Goal: Navigation & Orientation: Find specific page/section

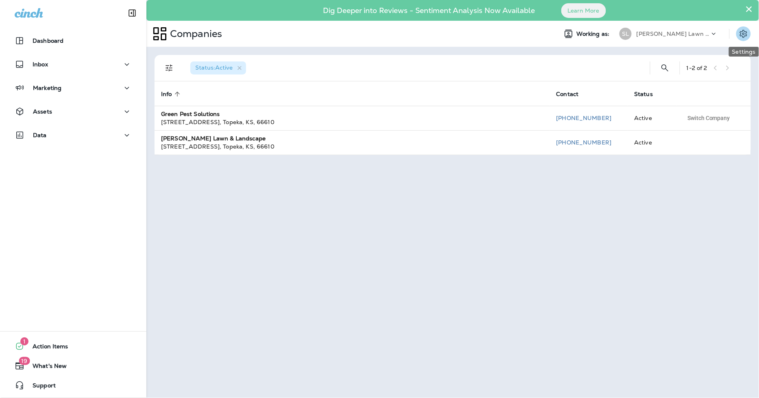
click at [737, 33] on button "Settings" at bounding box center [743, 33] width 15 height 15
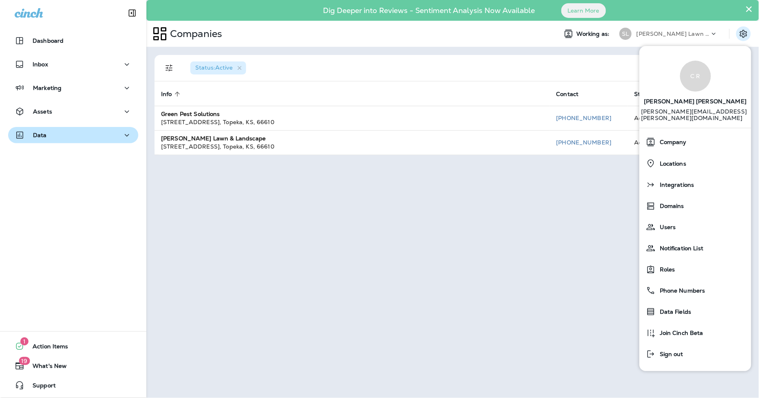
click at [111, 135] on div "Data" at bounding box center [73, 135] width 117 height 10
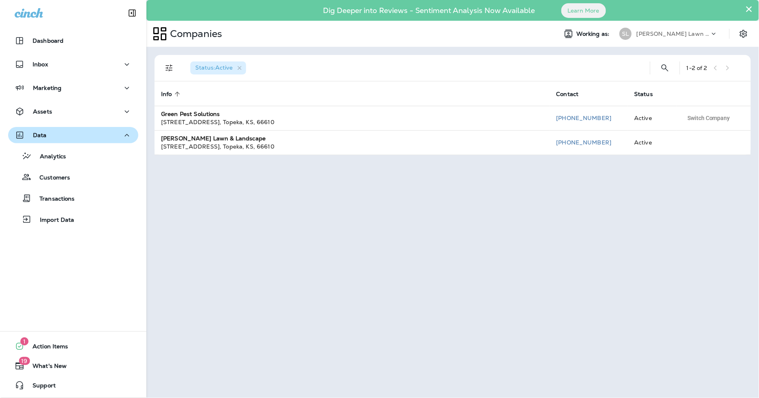
click at [111, 135] on div "Data" at bounding box center [73, 135] width 117 height 10
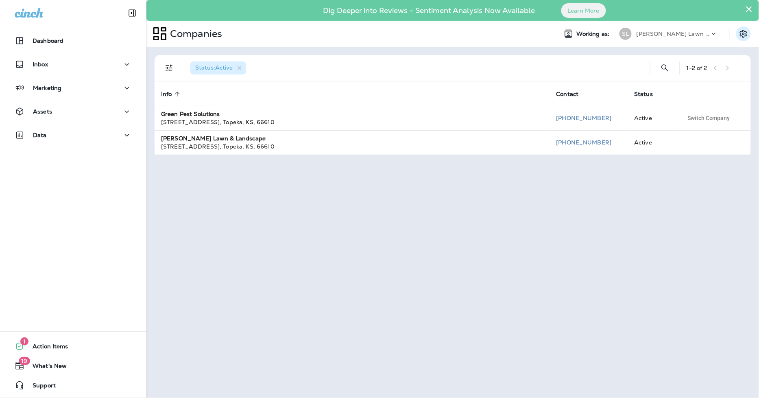
click at [745, 36] on icon "Settings" at bounding box center [743, 34] width 10 height 10
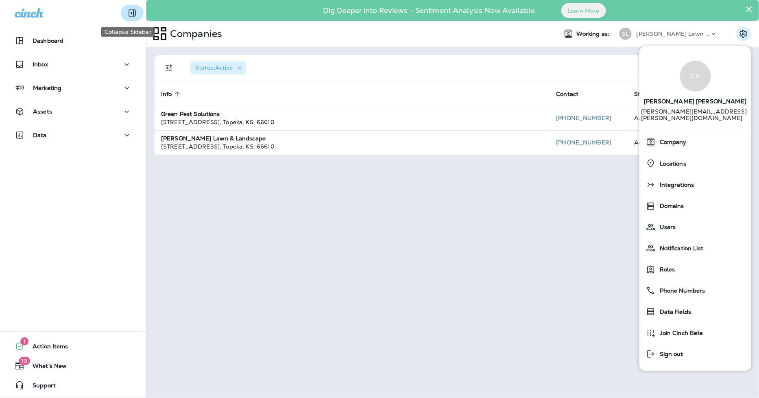
click at [133, 11] on button "Collapse Sidebar" at bounding box center [132, 13] width 23 height 16
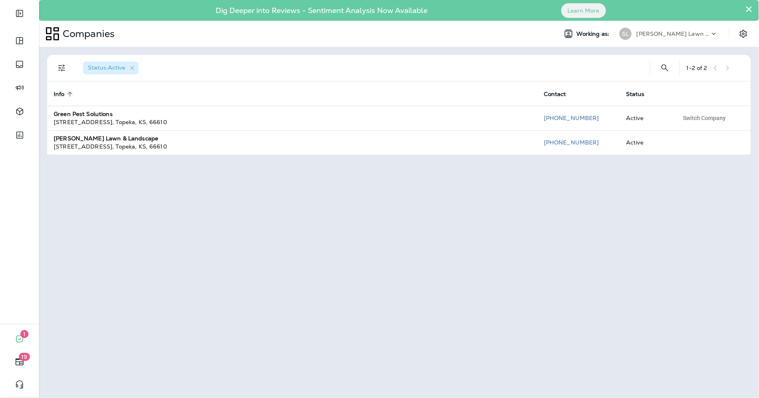
click at [749, 7] on button "×" at bounding box center [749, 8] width 8 height 13
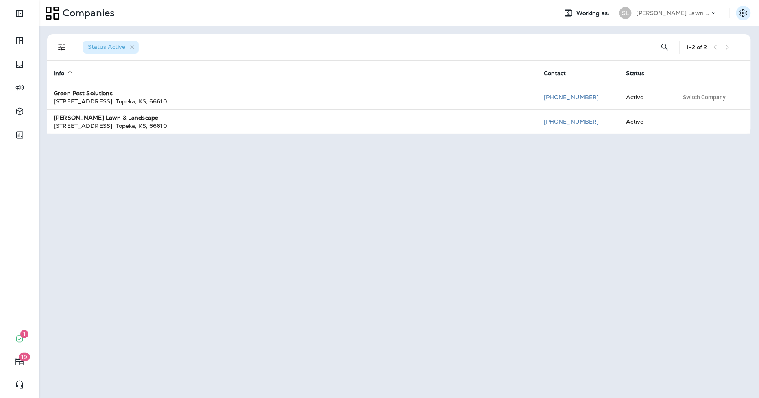
click at [740, 10] on icon "Settings" at bounding box center [743, 13] width 10 height 10
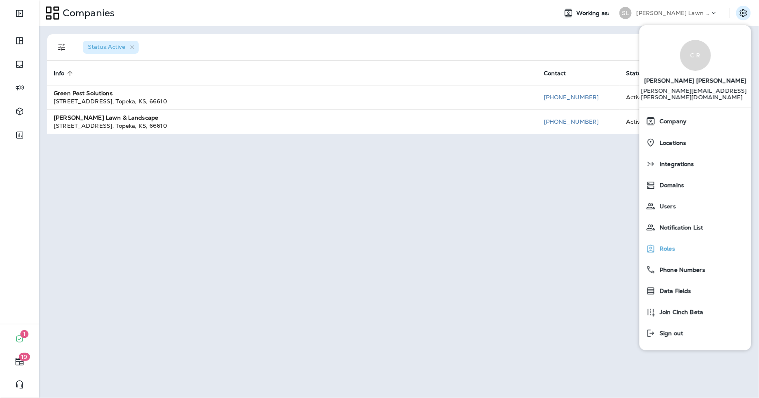
click at [677, 241] on div "Roles" at bounding box center [695, 248] width 105 height 16
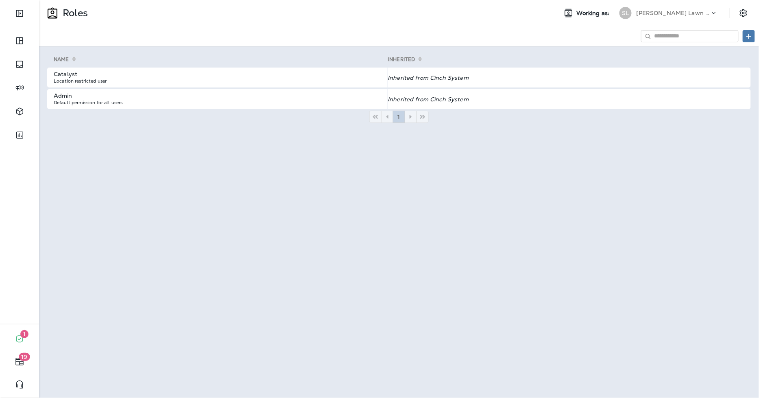
click at [737, 7] on div at bounding box center [747, 13] width 23 height 15
click at [739, 14] on icon "Settings" at bounding box center [743, 13] width 10 height 10
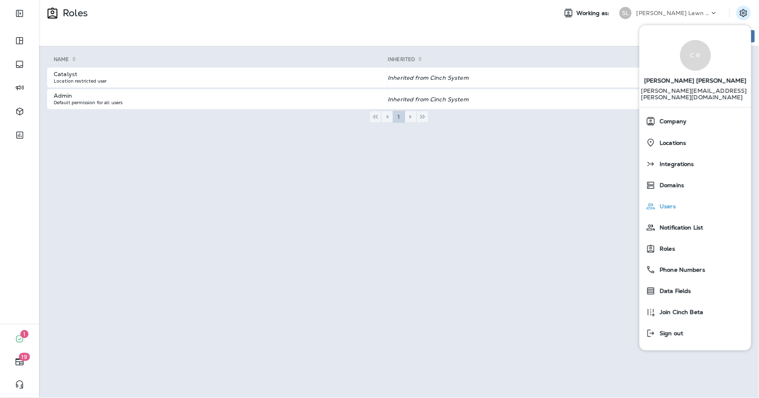
click at [680, 198] on div "Users" at bounding box center [695, 206] width 105 height 16
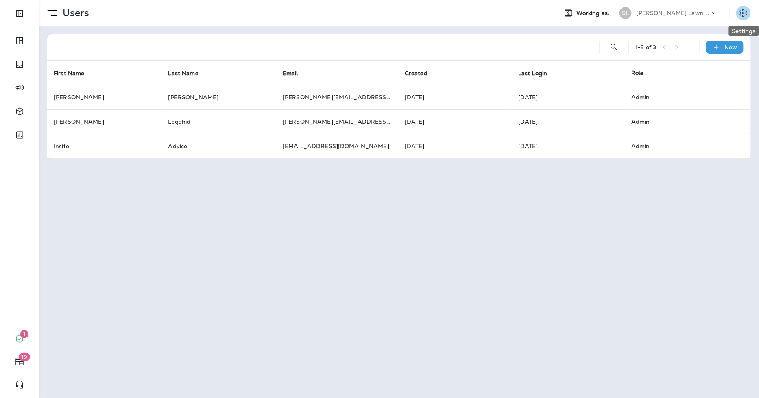
click at [741, 10] on icon "Settings" at bounding box center [743, 13] width 10 height 10
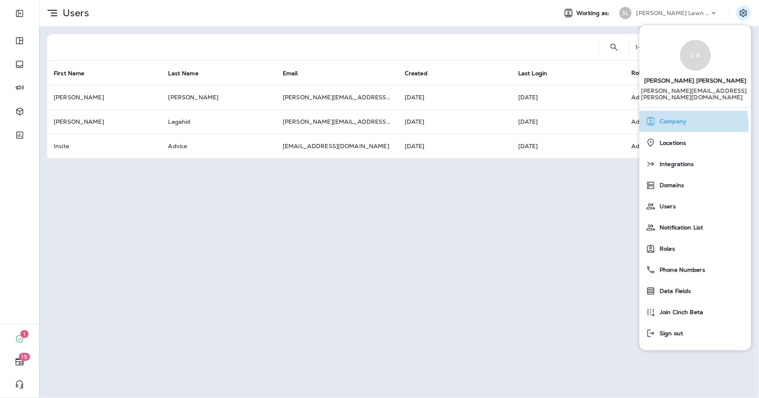
click at [676, 119] on div "Company" at bounding box center [695, 121] width 105 height 16
